Goal: Task Accomplishment & Management: Manage account settings

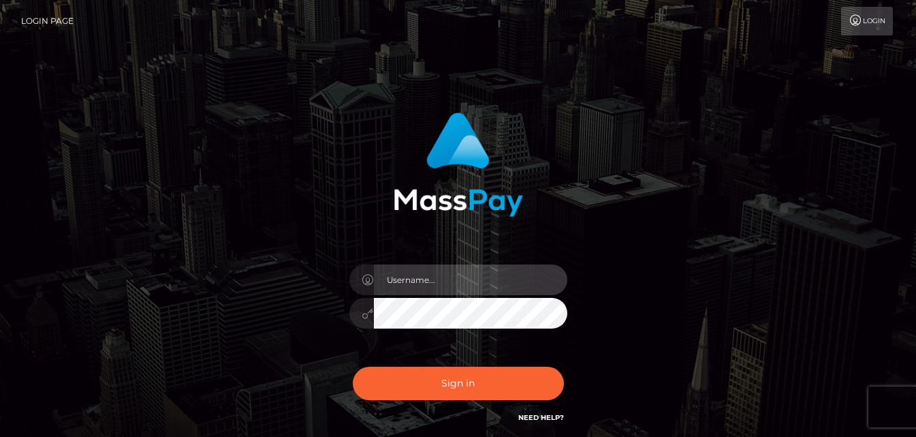
click at [420, 280] on input "text" at bounding box center [470, 279] width 193 height 31
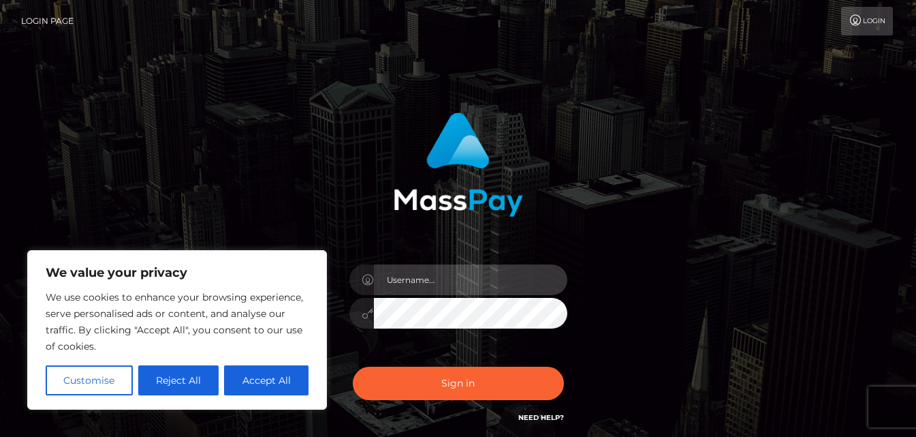
type input "[EMAIL_ADDRESS][DOMAIN_NAME]"
click at [366, 313] on icon at bounding box center [368, 313] width 12 height 11
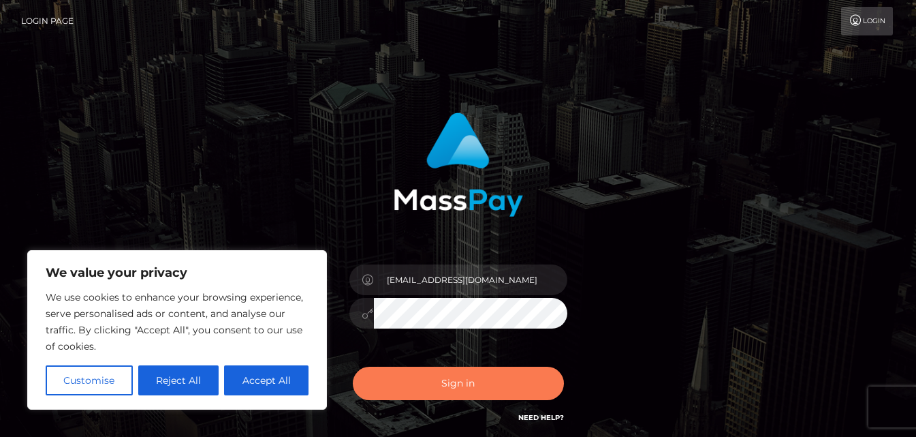
click at [442, 381] on button "Sign in" at bounding box center [458, 382] width 211 height 33
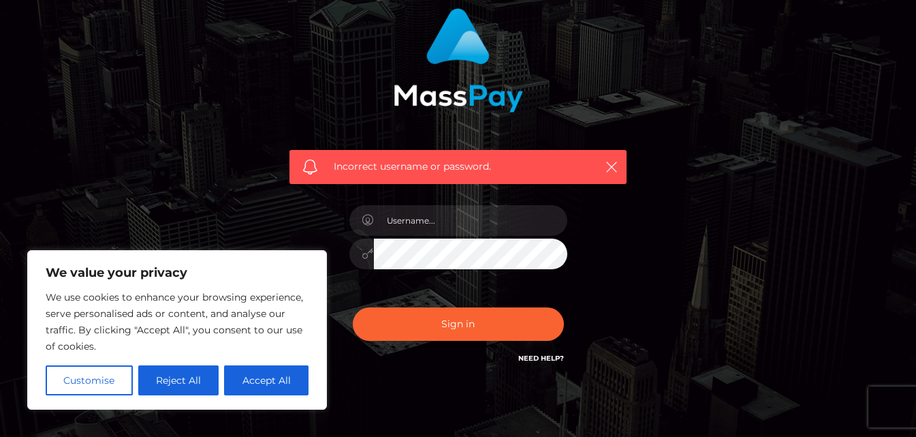
scroll to position [111, 0]
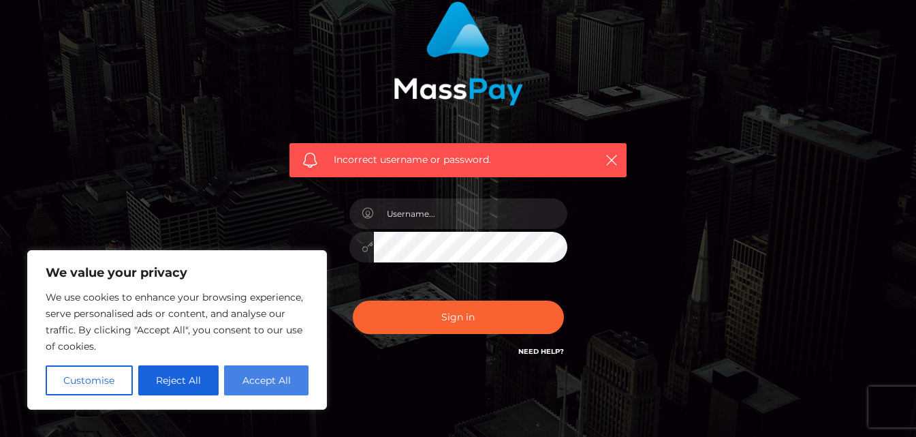
click at [295, 383] on button "Accept All" at bounding box center [266, 380] width 84 height 30
checkbox input "true"
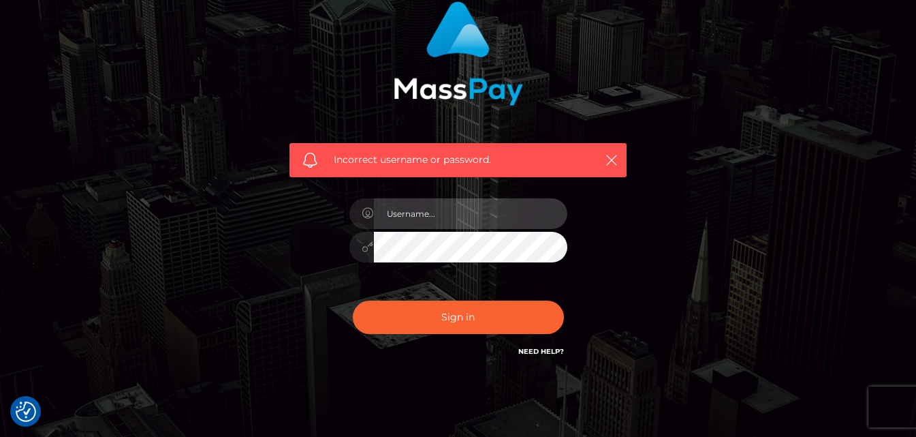
click at [446, 219] on input "text" at bounding box center [470, 213] width 193 height 31
type input "2001-05-06"
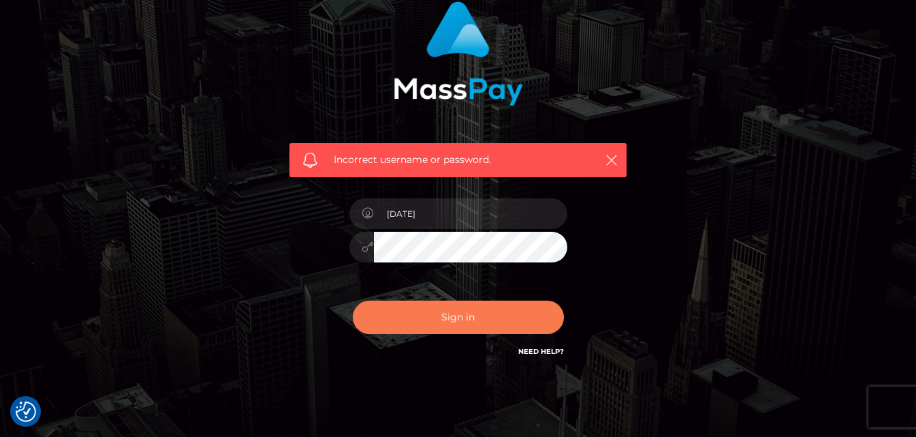
click at [422, 319] on button "Sign in" at bounding box center [458, 316] width 211 height 33
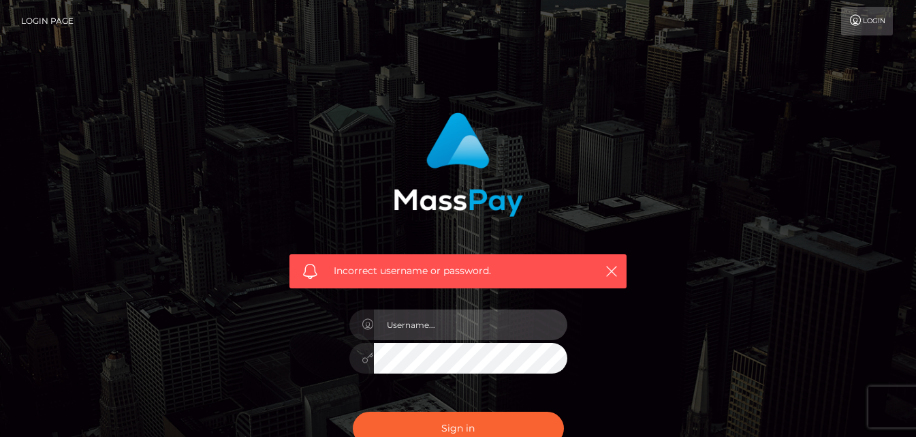
click at [433, 329] on input "text" at bounding box center [470, 324] width 193 height 31
type input "[EMAIL_ADDRESS][DOMAIN_NAME]"
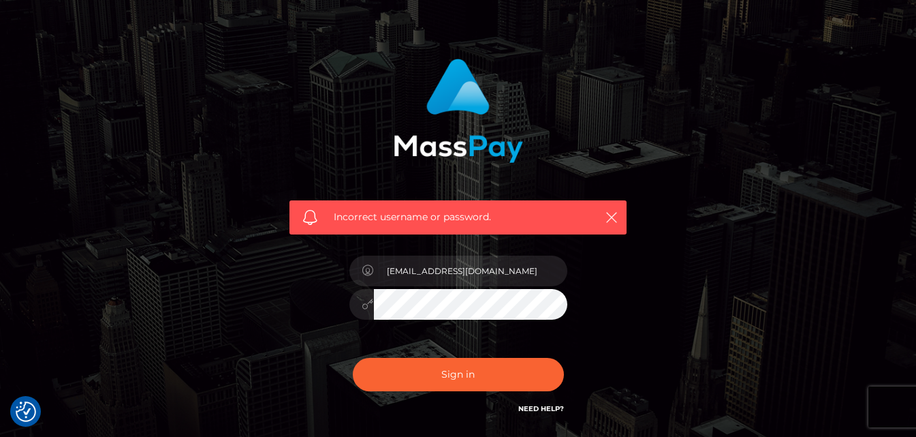
scroll to position [60, 0]
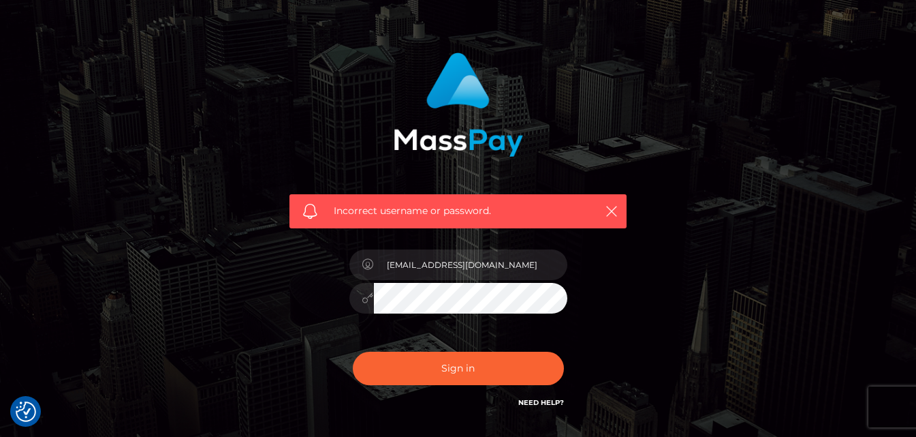
click at [535, 399] on link "Need Help?" at bounding box center [541, 402] width 46 height 9
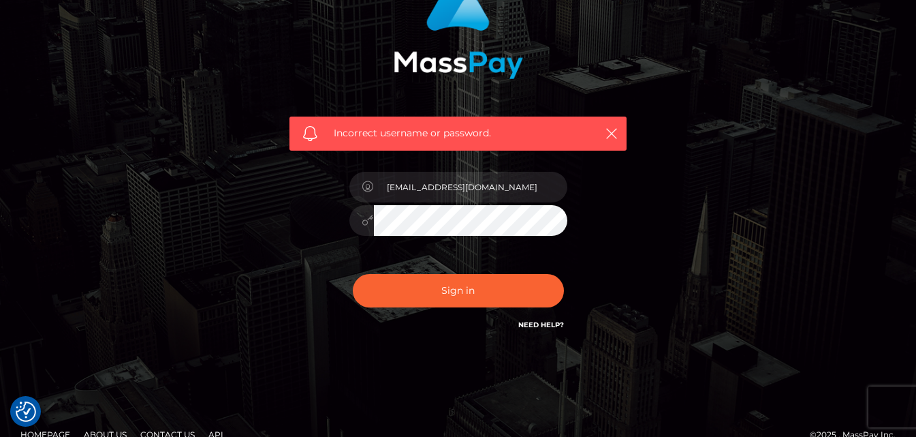
scroll to position [139, 0]
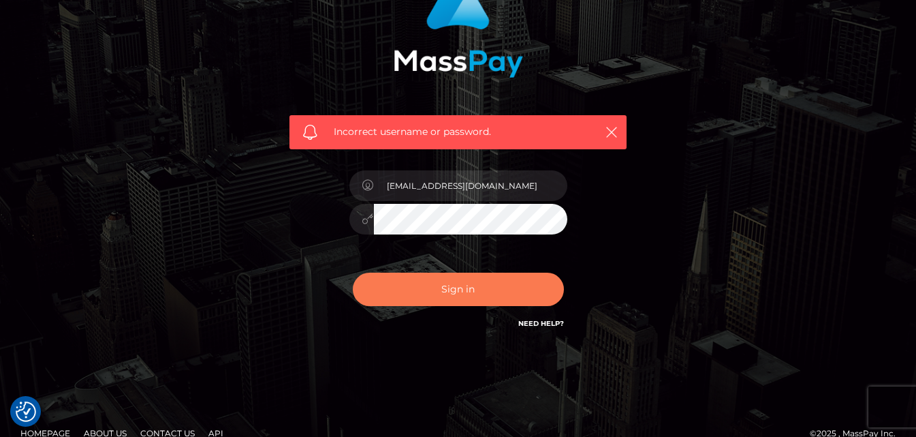
click at [414, 287] on button "Sign in" at bounding box center [458, 288] width 211 height 33
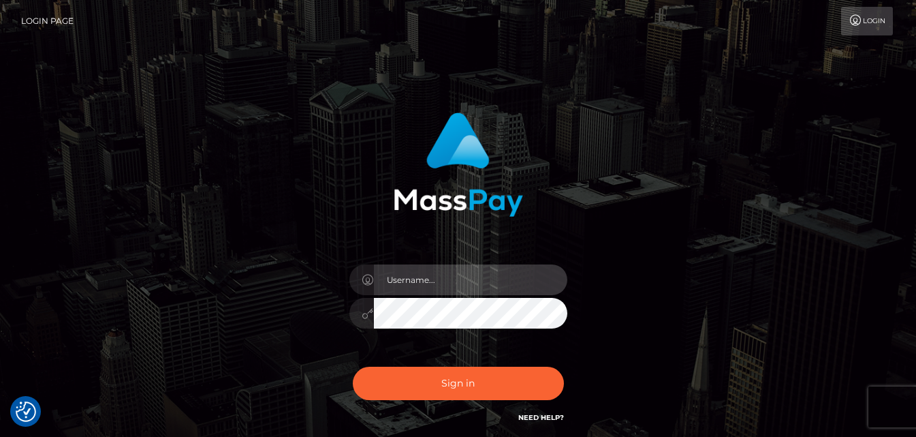
click at [434, 279] on input "text" at bounding box center [470, 279] width 193 height 31
type input "[EMAIL_ADDRESS][DOMAIN_NAME]"
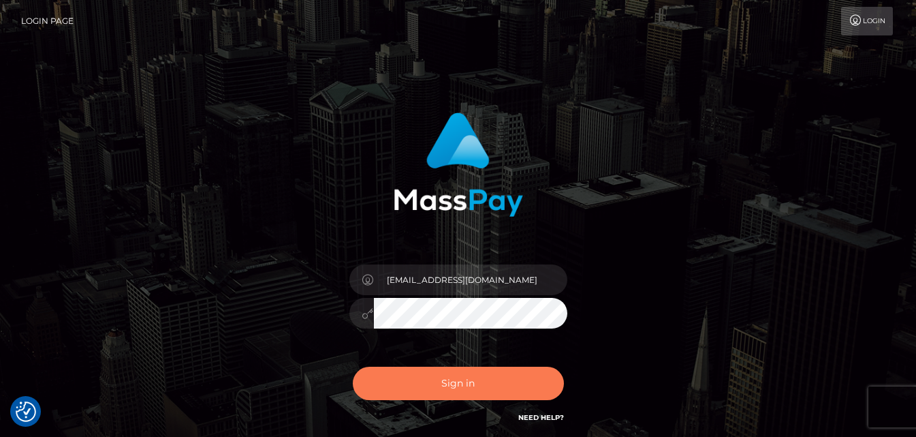
click at [422, 390] on button "Sign in" at bounding box center [458, 382] width 211 height 33
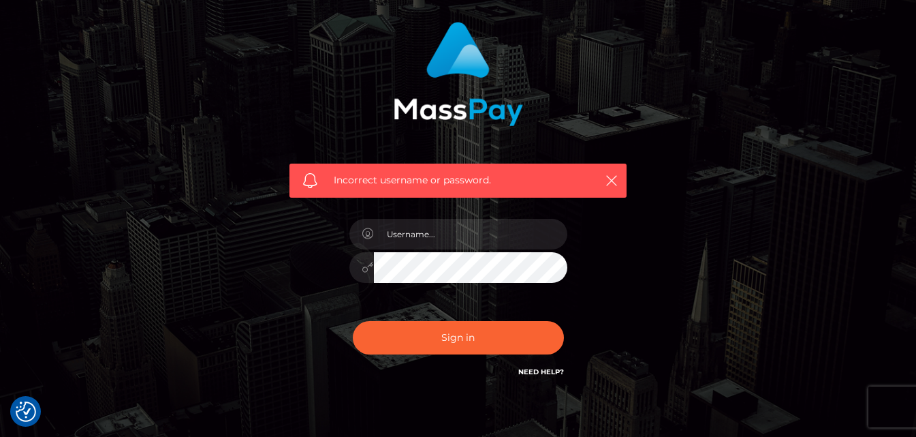
scroll to position [89, 0]
